Goal: Navigation & Orientation: Find specific page/section

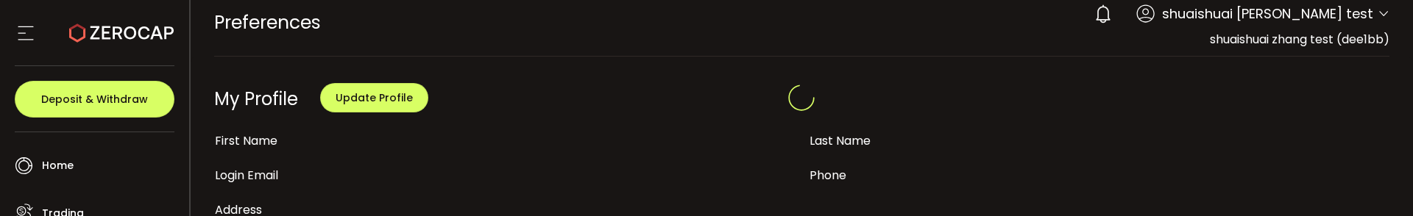
scroll to position [24, 0]
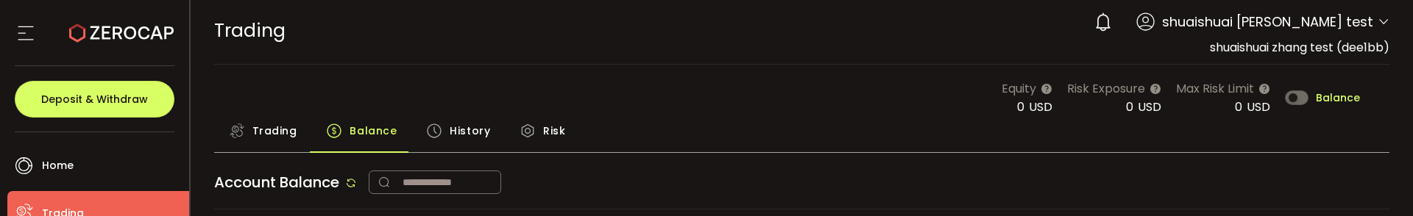
scroll to position [3, 0]
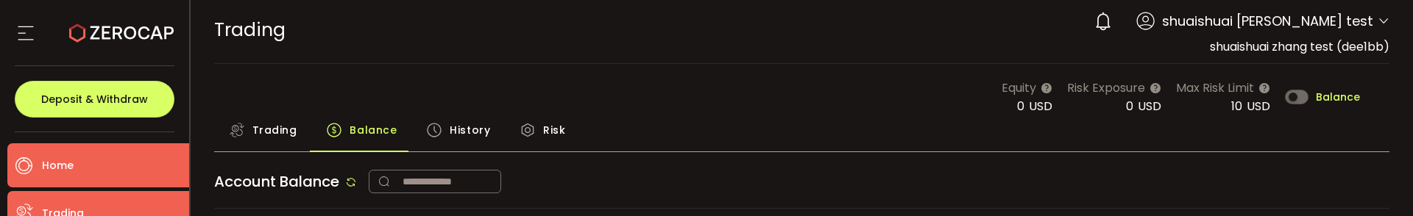
click at [67, 168] on span "Home" at bounding box center [58, 165] width 32 height 21
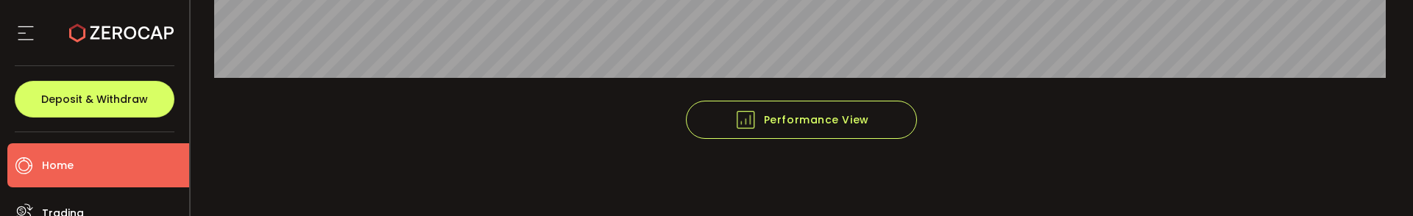
scroll to position [509, 0]
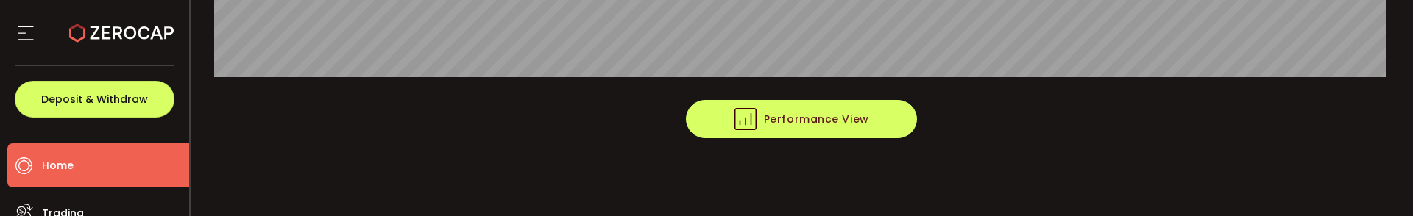
click at [808, 129] on span "Performance View" at bounding box center [802, 119] width 135 height 22
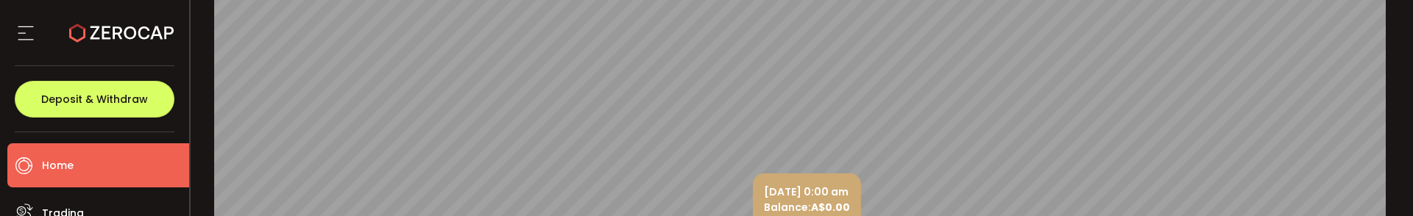
scroll to position [281, 0]
